Goal: Task Accomplishment & Management: Use online tool/utility

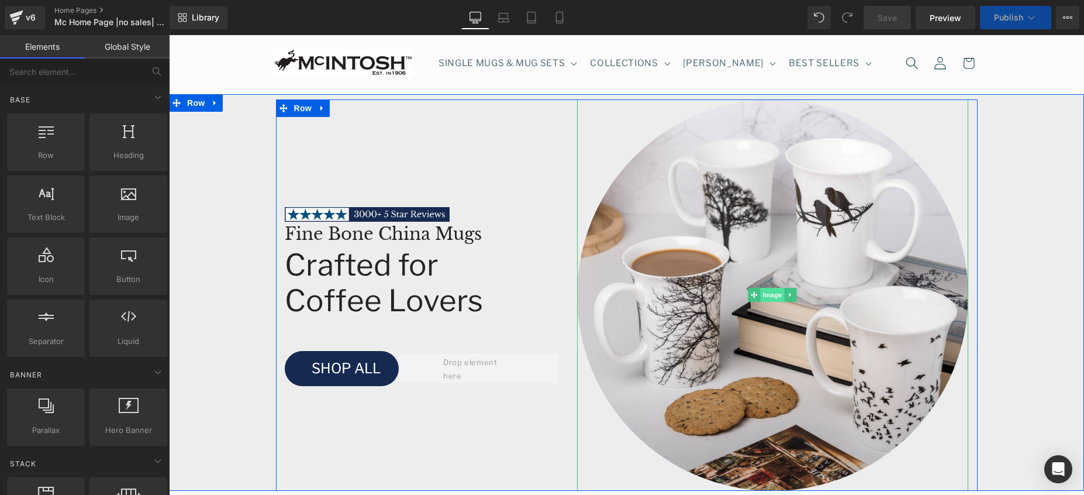
click at [764, 298] on span "Image" at bounding box center [773, 295] width 25 height 14
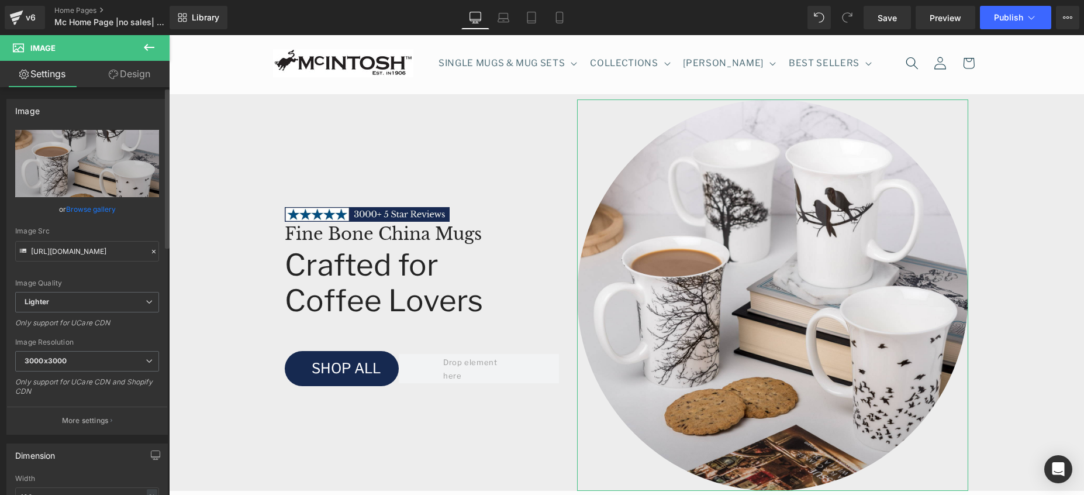
click at [101, 210] on link "Browse gallery" at bounding box center [91, 209] width 50 height 20
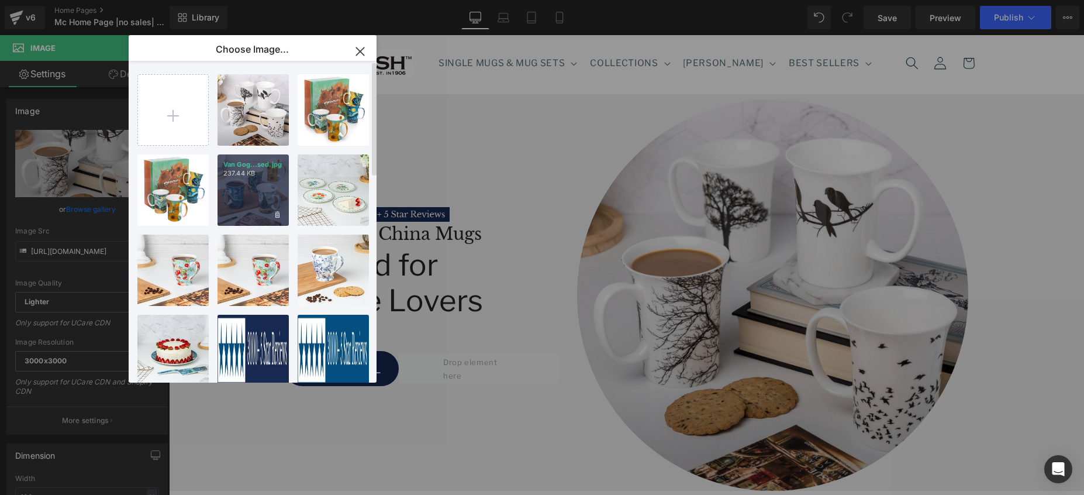
click at [263, 177] on p "237.44 KB" at bounding box center [253, 173] width 60 height 9
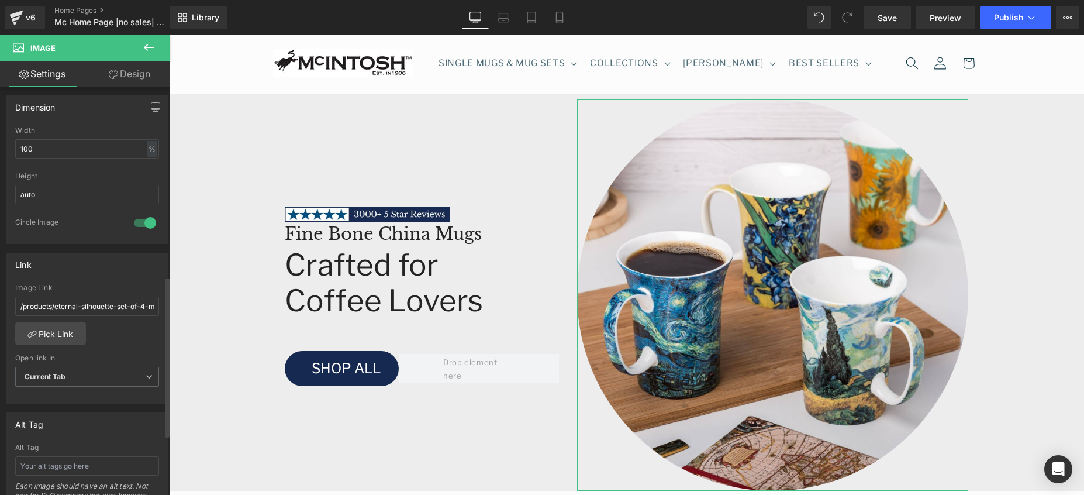
scroll to position [482, 0]
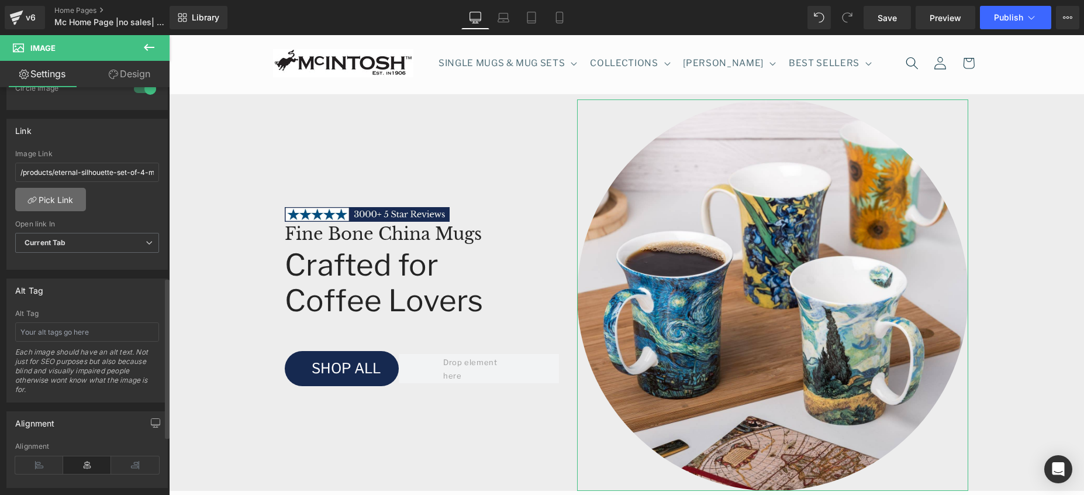
click at [72, 195] on link "Pick Link" at bounding box center [50, 199] width 71 height 23
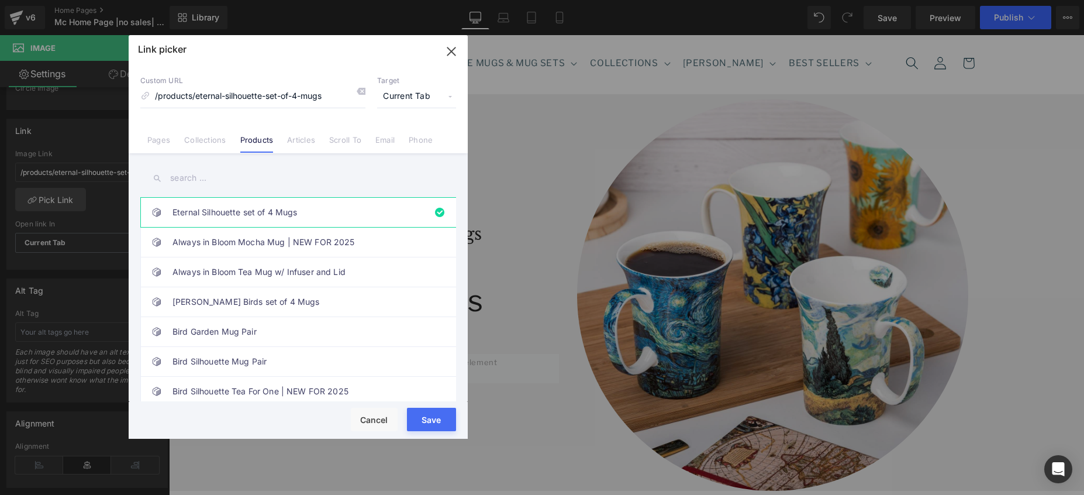
click at [194, 180] on input "text" at bounding box center [298, 178] width 316 height 26
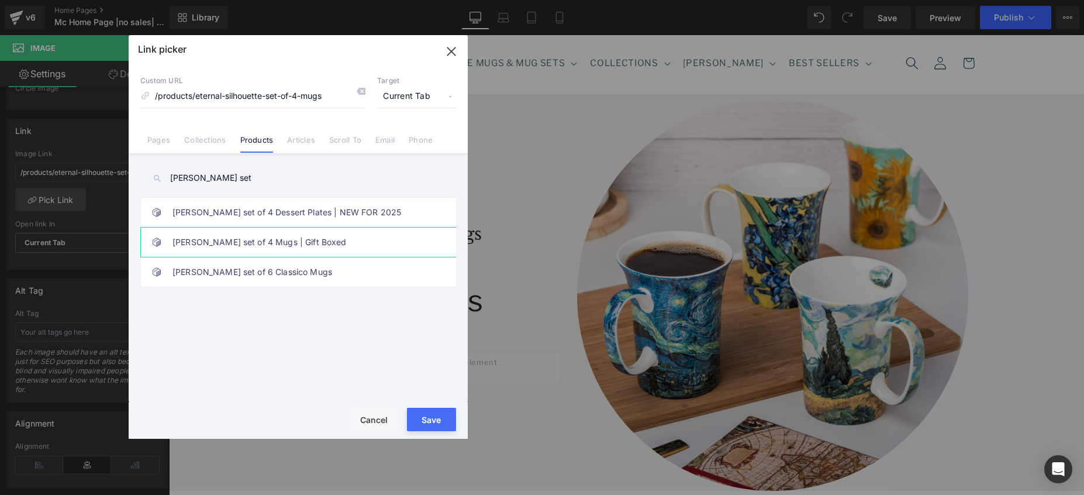
type input "[PERSON_NAME] set"
click at [202, 242] on link "[PERSON_NAME] set of 4 Mugs | Gift Boxed" at bounding box center [301, 241] width 257 height 29
click at [425, 420] on button "Save" at bounding box center [431, 419] width 49 height 23
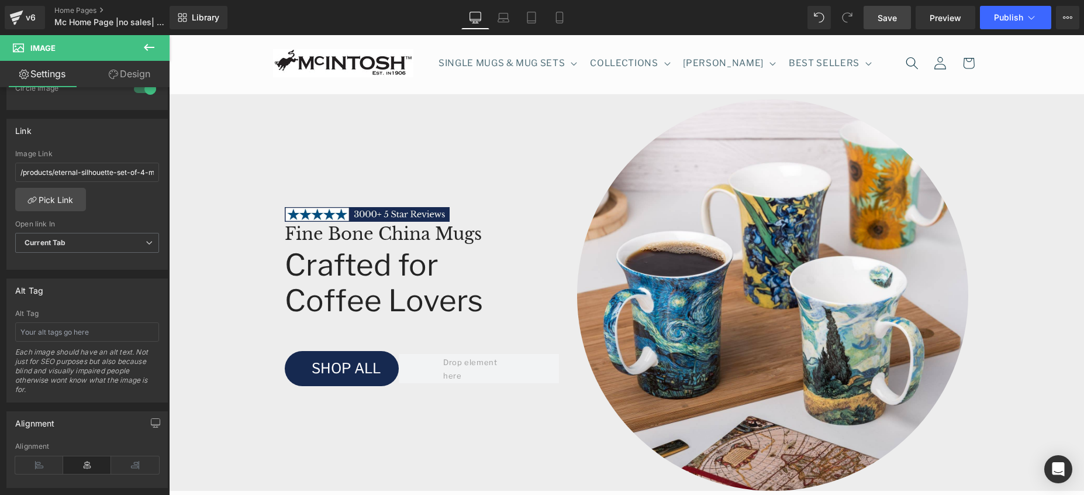
click at [883, 15] on span "Save" at bounding box center [887, 18] width 19 height 12
click at [563, 14] on icon at bounding box center [559, 17] width 6 height 11
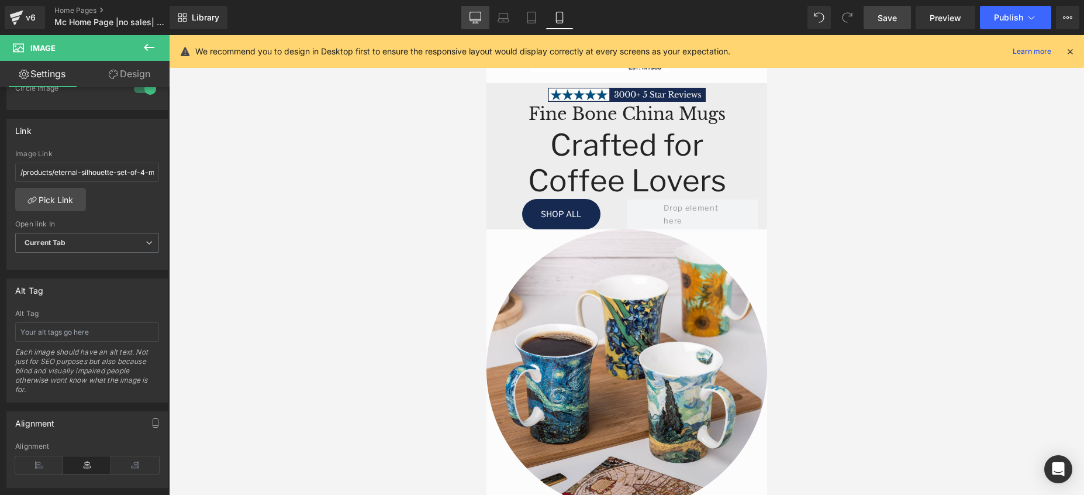
click at [473, 15] on icon at bounding box center [476, 18] width 12 height 12
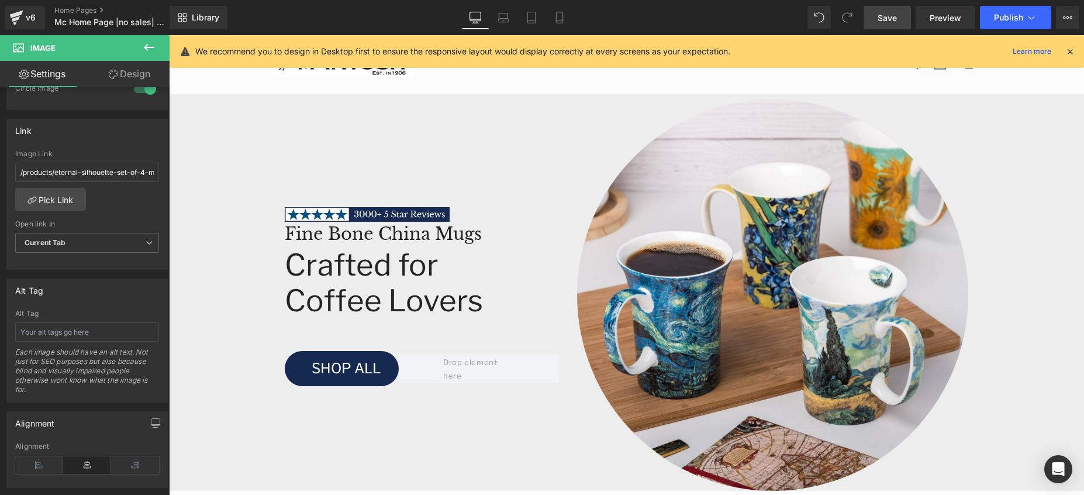
click at [1069, 53] on icon at bounding box center [1070, 51] width 11 height 11
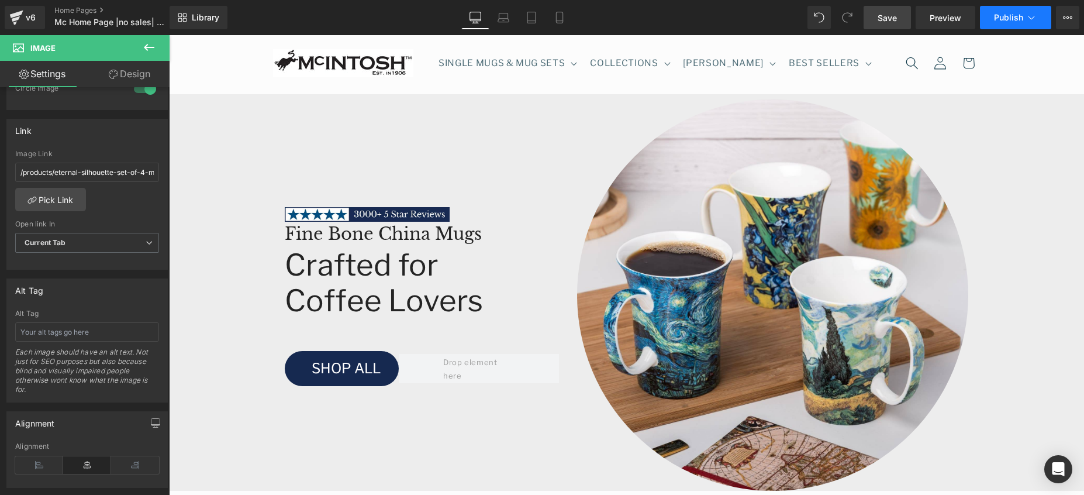
click at [1023, 19] on span "Publish" at bounding box center [1008, 17] width 29 height 9
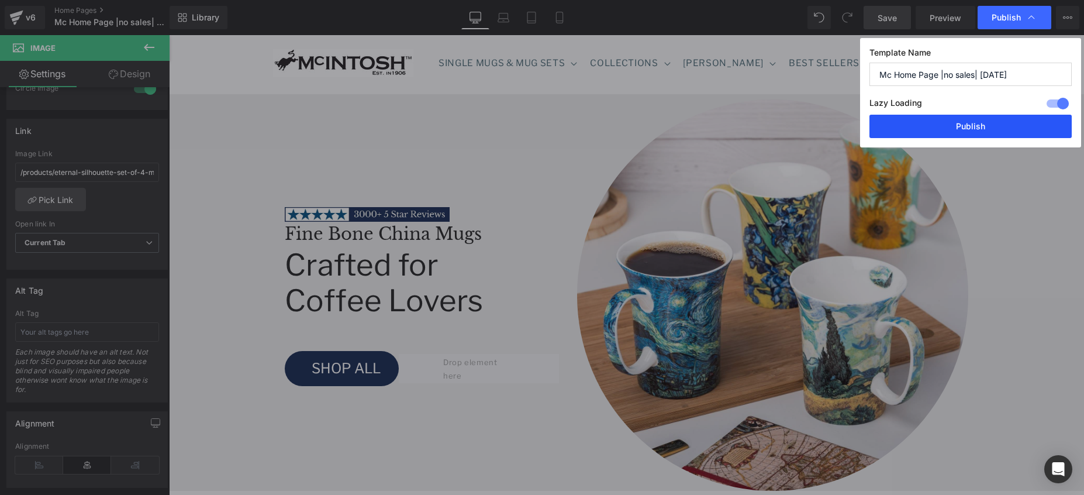
click at [974, 126] on button "Publish" at bounding box center [971, 126] width 202 height 23
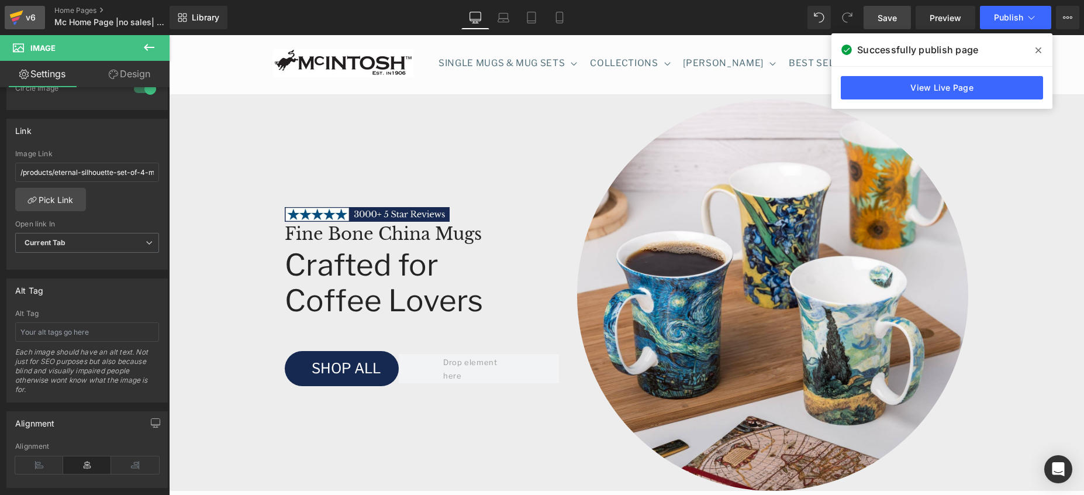
click at [28, 13] on div "v6" at bounding box center [30, 17] width 15 height 15
